Goal: Browse casually

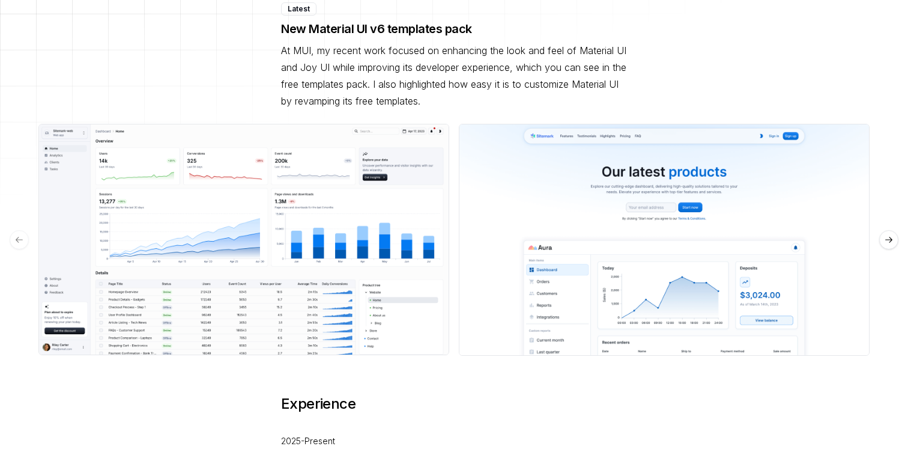
scroll to position [308, 0]
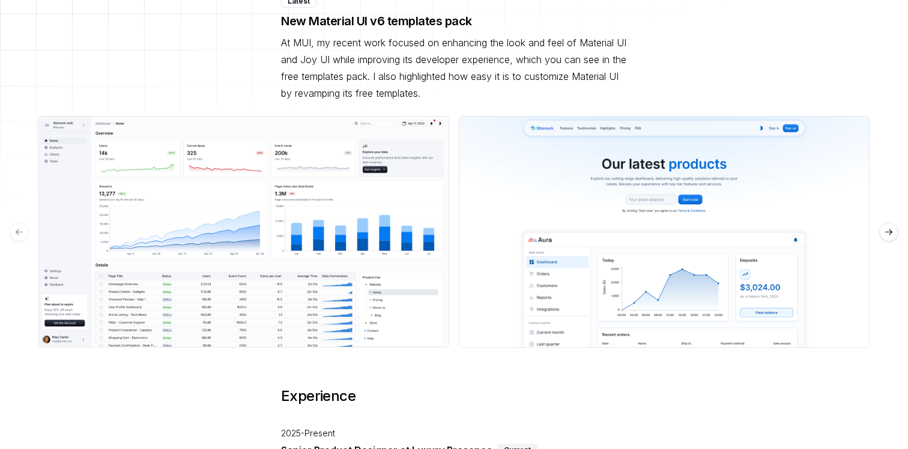
click at [250, 221] on button "See preview" at bounding box center [243, 232] width 71 height 22
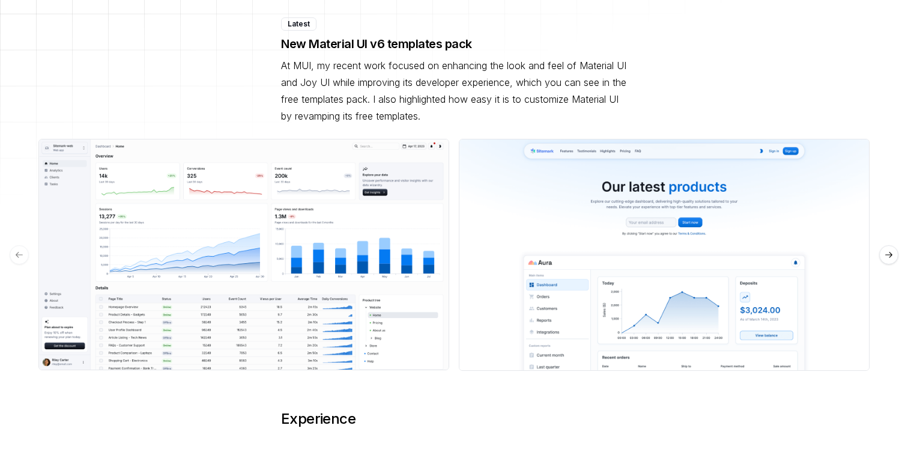
scroll to position [266, 0]
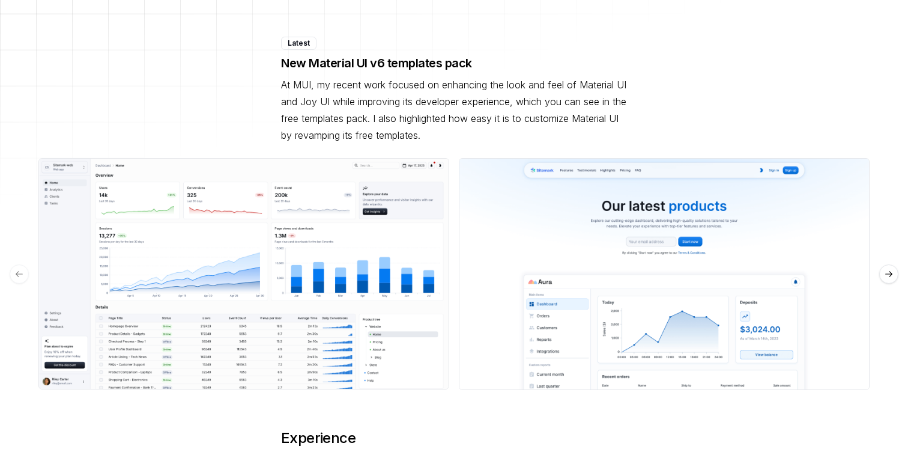
click at [668, 263] on button "See preview" at bounding box center [664, 274] width 71 height 22
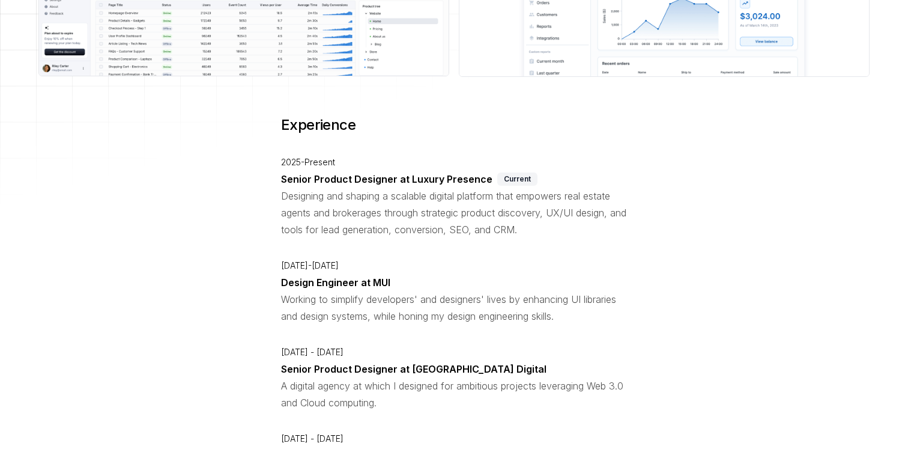
scroll to position [581, 0]
click at [354, 169] on p "Senior Product Designer at Luxury Presence" at bounding box center [386, 177] width 211 height 17
click at [414, 255] on p "[DATE]-[DATE]" at bounding box center [454, 263] width 346 height 17
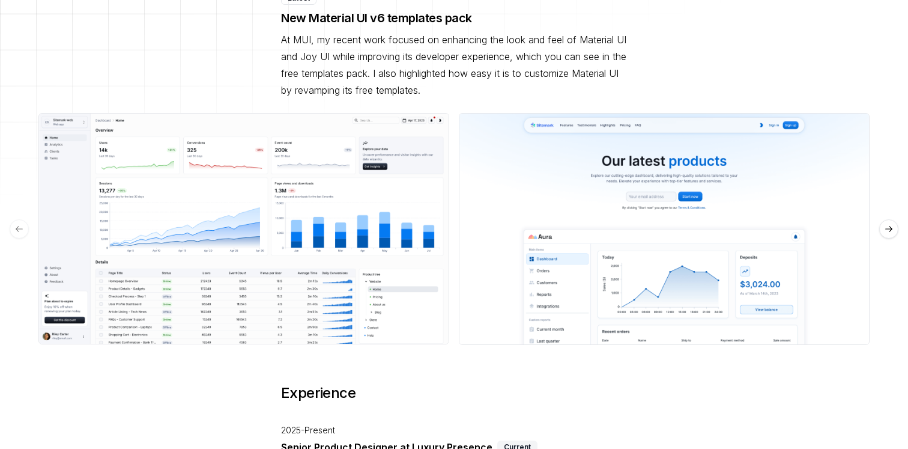
scroll to position [364, 0]
